Goal: Information Seeking & Learning: Compare options

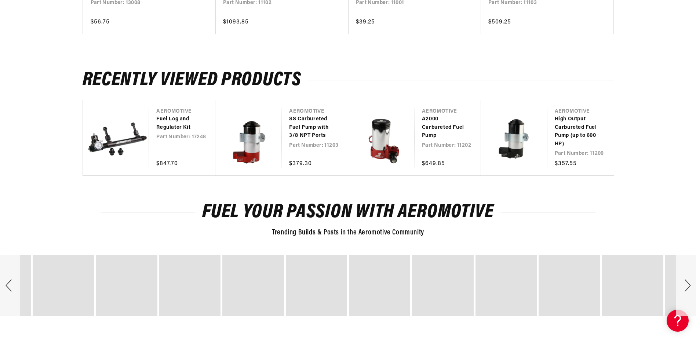
scroll to position [953, 0]
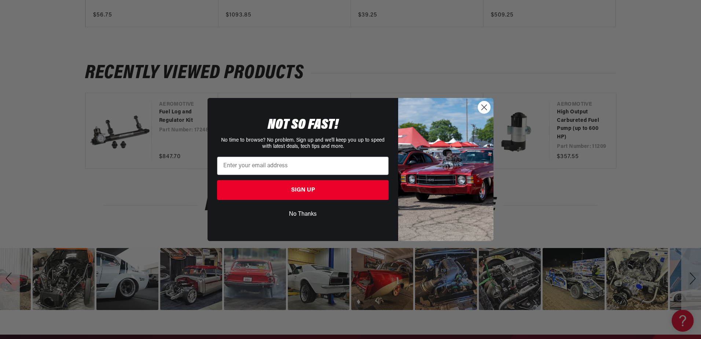
click at [488, 107] on circle "Close dialog" at bounding box center [484, 107] width 12 height 12
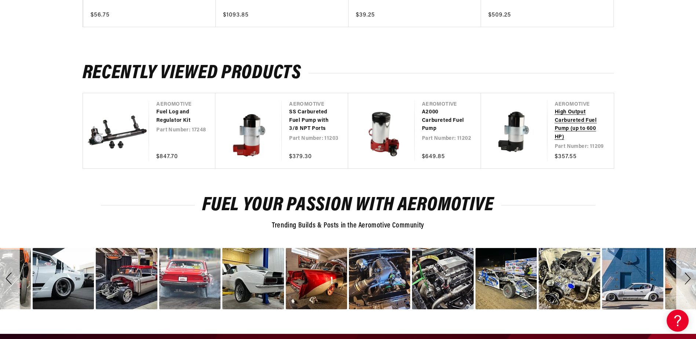
click at [582, 120] on link "High Output Carbureted Fuel Pump (up to 600 HP)" at bounding box center [576, 124] width 44 height 33
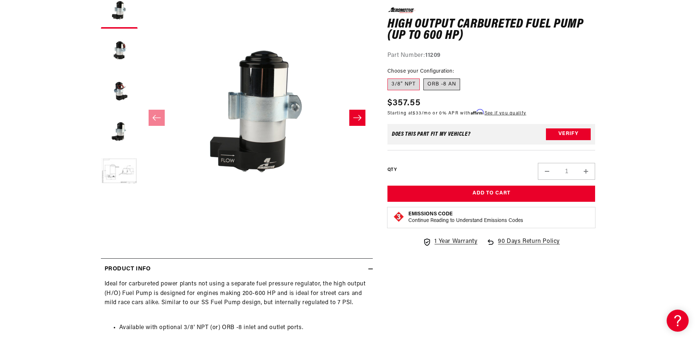
click at [446, 89] on label "ORB -8 AN" at bounding box center [441, 84] width 37 height 12
click at [424, 77] on input "ORB -8 AN" at bounding box center [423, 77] width 0 height 0
radio input "true"
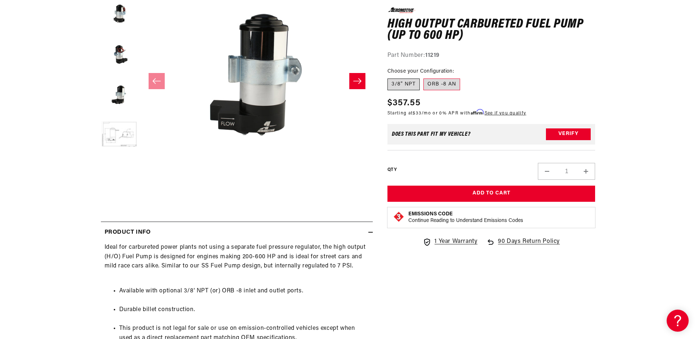
click at [400, 88] on label "3/8" NPT" at bounding box center [403, 84] width 32 height 12
click at [389, 77] on input "3/8" NPT" at bounding box center [389, 77] width 0 height 0
radio input "true"
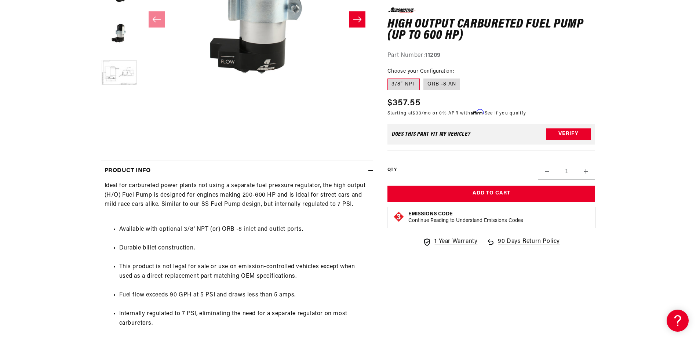
scroll to position [147, 0]
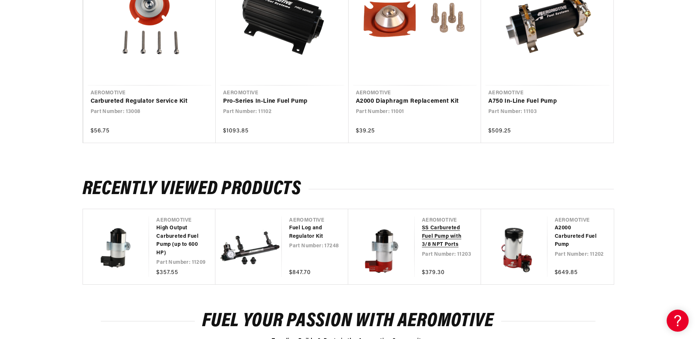
scroll to position [880, 0]
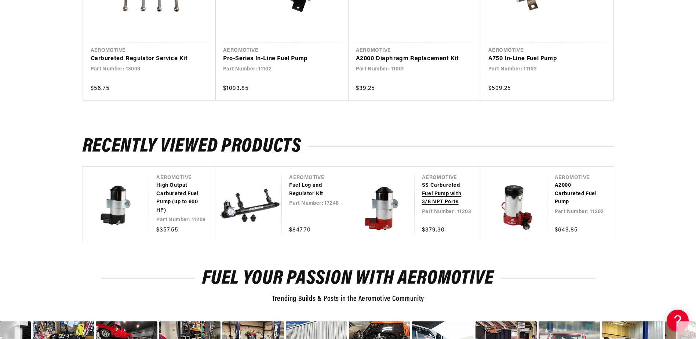
click at [443, 184] on link "SS Carbureted Fuel Pump with 3/8 NPT Ports" at bounding box center [444, 194] width 44 height 25
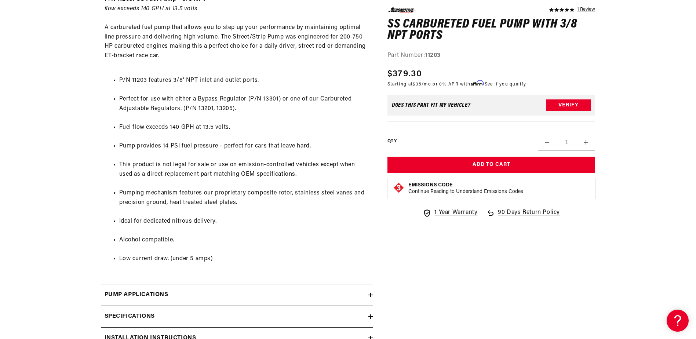
scroll to position [550, 0]
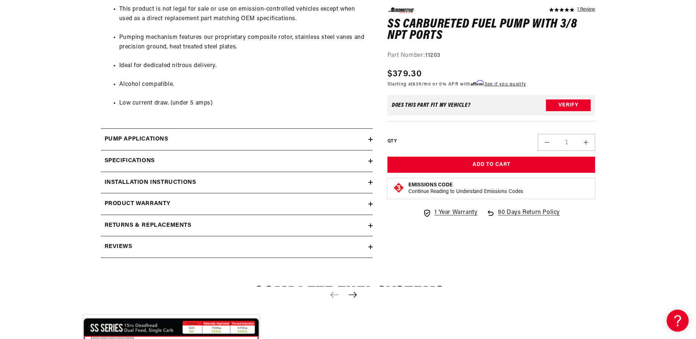
click at [366, 162] on div "Specifications" at bounding box center [234, 161] width 267 height 10
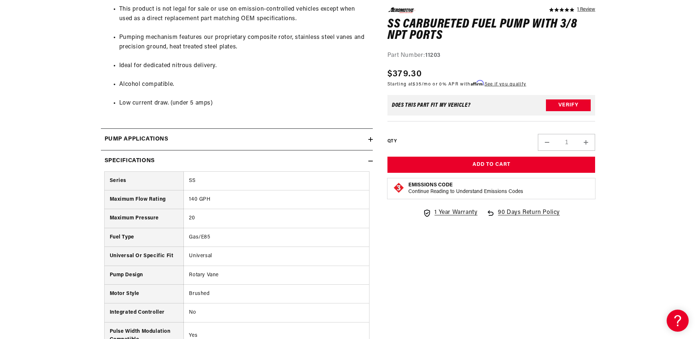
click at [366, 162] on div "Specifications" at bounding box center [234, 161] width 267 height 10
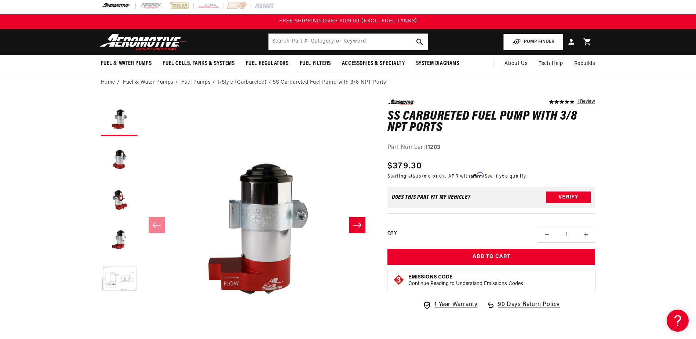
scroll to position [0, 0]
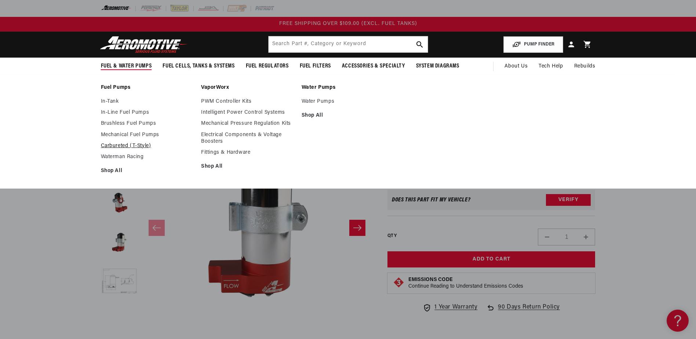
click at [119, 147] on link "Carbureted (T-Style)" at bounding box center [147, 146] width 93 height 7
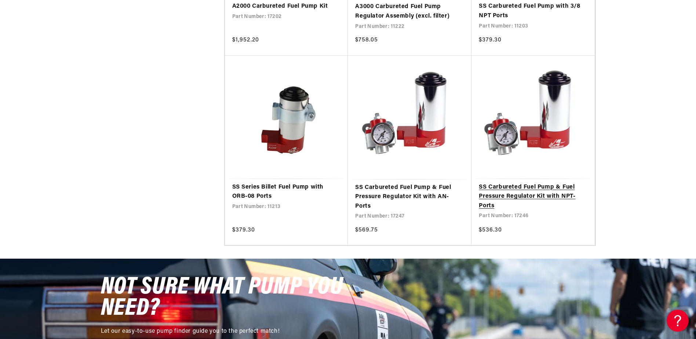
scroll to position [513, 0]
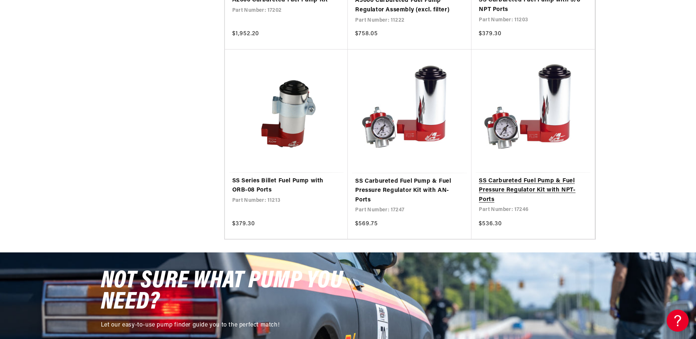
click at [524, 188] on link "SS Carbureted Fuel Pump & Fuel Pressure Regulator Kit with NPT- Ports" at bounding box center [533, 190] width 109 height 28
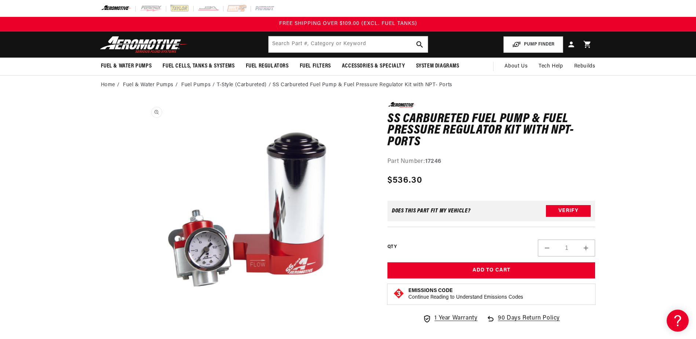
scroll to position [0, 0]
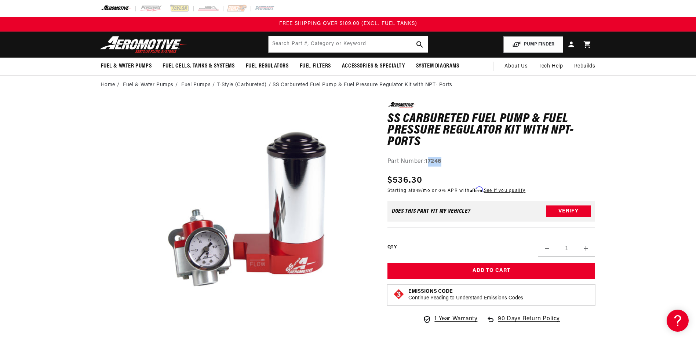
drag, startPoint x: 450, startPoint y: 158, endPoint x: 430, endPoint y: 161, distance: 20.0
click at [430, 161] on div "Part Number: 17246" at bounding box center [491, 162] width 208 height 10
